Goal: Answer question/provide support

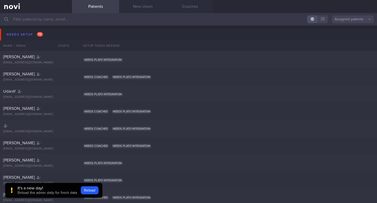
click at [42, 19] on input "text" at bounding box center [188, 19] width 377 height 13
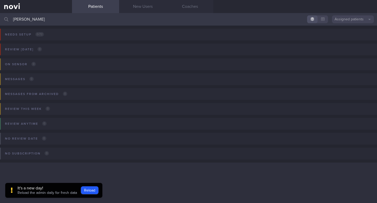
click at [60, 22] on input "[PERSON_NAME]" at bounding box center [188, 19] width 377 height 13
click at [68, 14] on input "[PERSON_NAME]" at bounding box center [188, 19] width 377 height 13
click at [68, 24] on input "[PERSON_NAME]" at bounding box center [188, 19] width 377 height 13
click at [64, 21] on input "[PERSON_NAME]" at bounding box center [188, 19] width 377 height 13
click at [156, 19] on input "[PERSON_NAME]" at bounding box center [188, 19] width 377 height 13
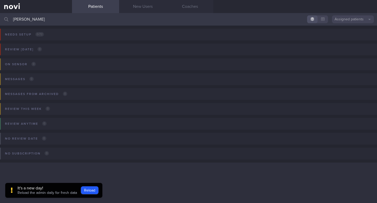
type input "[PERSON_NAME]"
click at [52, 22] on input "[PERSON_NAME]" at bounding box center [188, 19] width 377 height 13
click at [83, 18] on input "[PERSON_NAME]" at bounding box center [188, 19] width 377 height 13
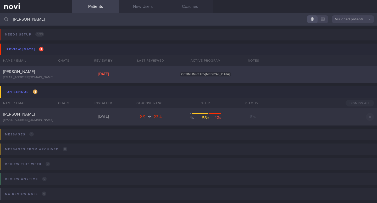
click at [17, 72] on span "Sherilyn Tang" at bounding box center [19, 72] width 32 height 4
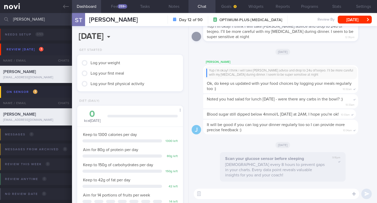
click at [205, 188] on div "​ ​" at bounding box center [282, 194] width 188 height 18
click at [207, 193] on textarea at bounding box center [276, 194] width 165 height 10
click at [202, 194] on button "button" at bounding box center [198, 194] width 9 height 9
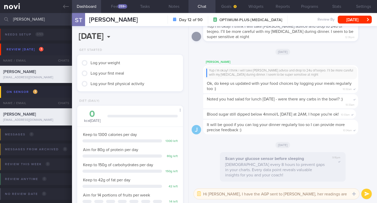
click at [273, 194] on textarea "Hi Joel, I have the AGP sent to Dr Kyle, her readings are a bit better." at bounding box center [276, 194] width 165 height 10
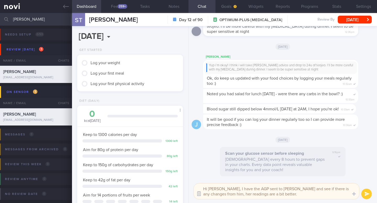
drag, startPoint x: 256, startPoint y: 194, endPoint x: 203, endPoint y: 194, distance: 53.4
click at [203, 194] on div "Chat Templates Admin CGM Weight Nutrition Physical Activity Infographics Articl…" at bounding box center [282, 192] width 188 height 24
click at [216, 190] on textarea "Hi Joel, I have the AGP sent to Dr Kyle and see if there is any changes from hi…" at bounding box center [276, 192] width 165 height 16
click at [291, 189] on textarea "Hi Joel! Hope the day is good for you. I have the AGP sent to Dr Kyle and see i…" at bounding box center [276, 192] width 165 height 16
click at [311, 189] on textarea "Hi Joel! Hope the day is good for you. I have read the AGP sent to Dr Kyle and …" at bounding box center [276, 192] width 165 height 16
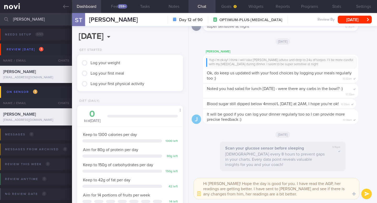
click at [286, 193] on textarea "Hi Joel! Hope the day is good for you. I have read the AGP, her readings are ge…" at bounding box center [276, 189] width 165 height 21
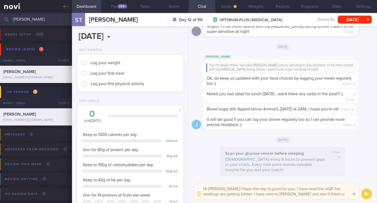
type textarea "Hi Joel! Hope the day is good for you. I have read the AGP, her readings are ge…"
click at [363, 193] on button "submit" at bounding box center [366, 194] width 10 height 10
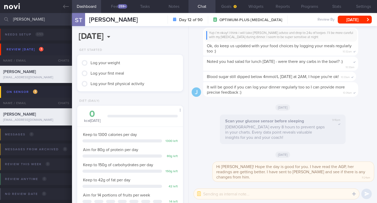
click at [41, 20] on input "[PERSON_NAME]" at bounding box center [188, 19] width 377 height 13
type input "s"
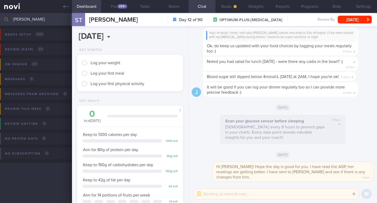
click at [7, 19] on icon at bounding box center [6, 19] width 4 height 4
click at [51, 22] on input "tammy ng" at bounding box center [188, 19] width 377 height 13
click at [62, 8] on link at bounding box center [36, 6] width 72 height 13
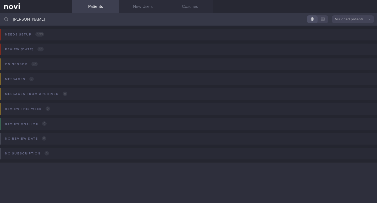
click at [83, 9] on link "Patients" at bounding box center [95, 6] width 47 height 13
click at [6, 22] on div at bounding box center [7, 19] width 12 height 13
click at [6, 20] on icon at bounding box center [6, 19] width 4 height 4
click at [41, 19] on input "tammy ng" at bounding box center [188, 19] width 377 height 13
click at [67, 20] on input "tammy ng" at bounding box center [188, 19] width 377 height 13
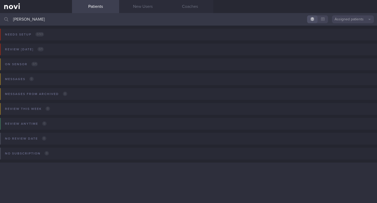
click at [142, 14] on input "tammy ng" at bounding box center [188, 19] width 377 height 13
click at [143, 9] on link "New Users" at bounding box center [142, 6] width 47 height 13
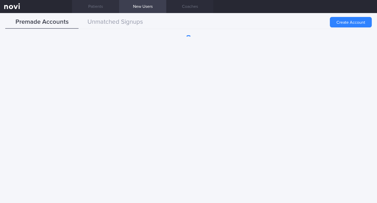
click at [89, 8] on link "Patients" at bounding box center [95, 6] width 47 height 13
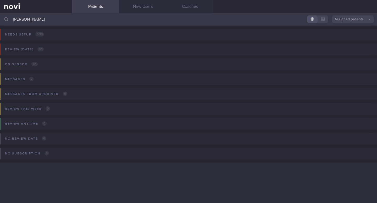
click at [61, 24] on input "tammy ng" at bounding box center [188, 19] width 377 height 13
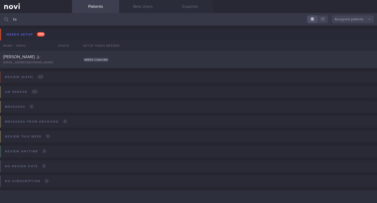
type input "t"
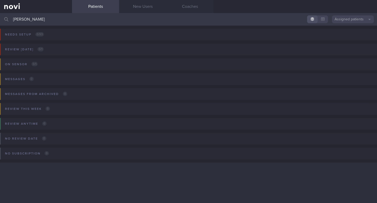
click at [38, 21] on input "tammy ng" at bounding box center [188, 19] width 377 height 13
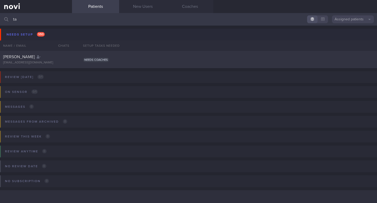
type input "t"
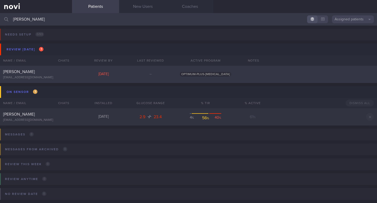
type input "[PERSON_NAME]"
click at [27, 75] on div "Sherilyn Tang sherilyntsm@gmail.com" at bounding box center [36, 74] width 72 height 10
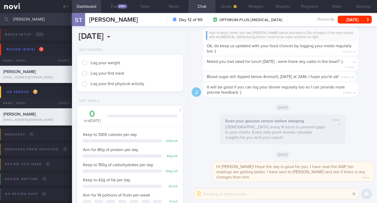
scroll to position [63, 98]
click at [278, 179] on span "Hi Joel! Hope the day is good for you. I have read the AGP, her readings are ge…" at bounding box center [290, 172] width 149 height 15
click at [208, 169] on icon at bounding box center [208, 167] width 1 height 4
click at [204, 194] on textarea at bounding box center [276, 194] width 165 height 10
type textarea "D"
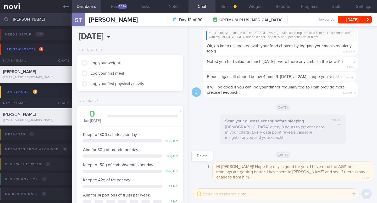
click at [208, 169] on icon at bounding box center [208, 167] width 1 height 4
click at [201, 160] on button "Delete" at bounding box center [201, 156] width 21 height 8
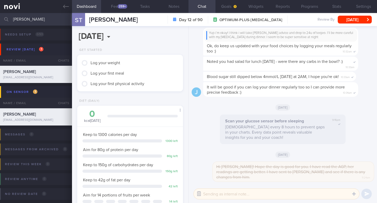
click at [198, 195] on button "button" at bounding box center [198, 194] width 9 height 9
